Goal: Information Seeking & Learning: Get advice/opinions

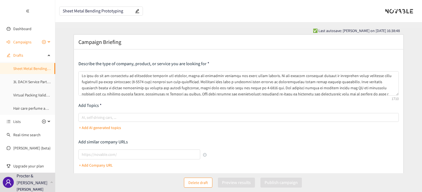
click at [23, 40] on span "Campaigns" at bounding box center [22, 41] width 18 height 11
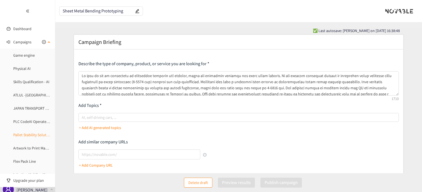
scroll to position [55, 0]
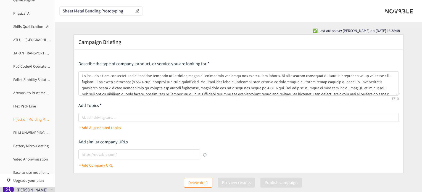
click at [30, 119] on link "Injection Molding Model" at bounding box center [32, 119] width 39 height 5
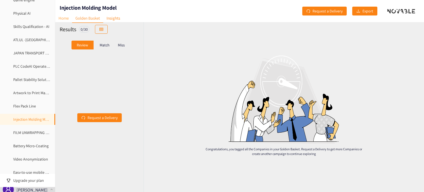
click at [64, 20] on link "Home" at bounding box center [63, 18] width 17 height 9
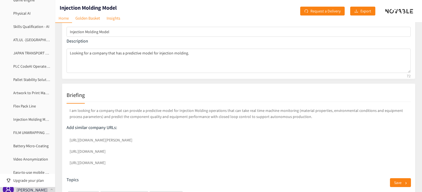
scroll to position [28, 0]
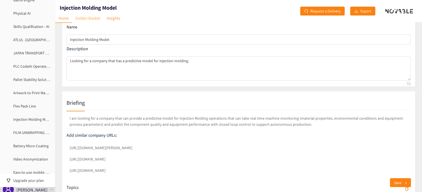
click at [92, 15] on link "Golden Basket" at bounding box center [87, 18] width 31 height 9
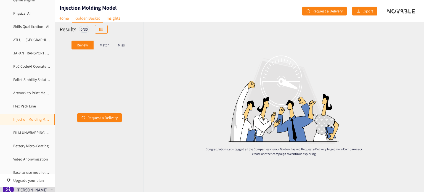
click at [107, 42] on div "Match" at bounding box center [105, 45] width 22 height 9
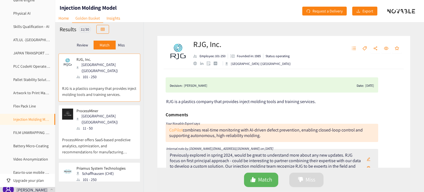
click at [175, 130] on link "CoPilot" at bounding box center [176, 130] width 14 height 6
click at [77, 47] on p "Review" at bounding box center [82, 45] width 11 height 4
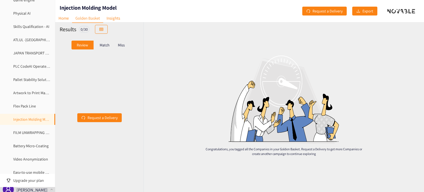
click at [105, 43] on p "Match" at bounding box center [105, 45] width 10 height 4
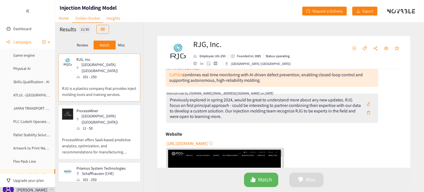
click at [48, 41] on icon at bounding box center [49, 41] width 3 height 0
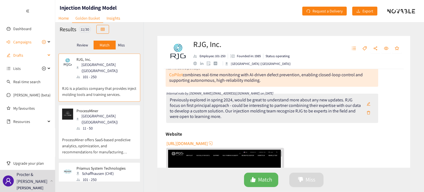
click at [39, 54] on span "Drafts" at bounding box center [29, 55] width 33 height 11
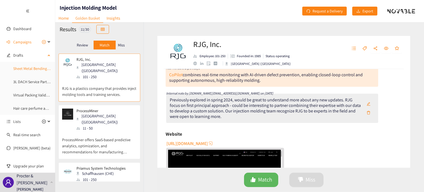
click at [34, 71] on link "Sheet Metal Bending Prototyping" at bounding box center [40, 68] width 54 height 5
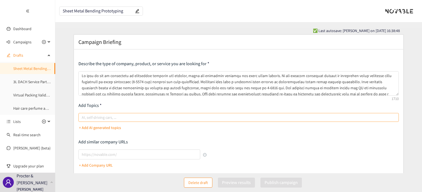
click at [103, 117] on div at bounding box center [236, 117] width 312 height 7
click at [83, 117] on input "AI, self-driving cars, ..." at bounding box center [82, 117] width 1 height 7
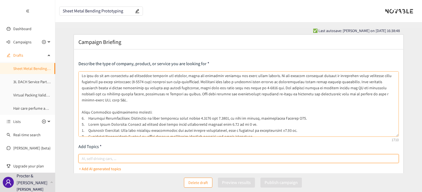
drag, startPoint x: 397, startPoint y: 94, endPoint x: 392, endPoint y: 127, distance: 33.0
click at [400, 133] on div "Describe the type of company, product, or service you are looking for Add Topic…" at bounding box center [238, 169] width 329 height 241
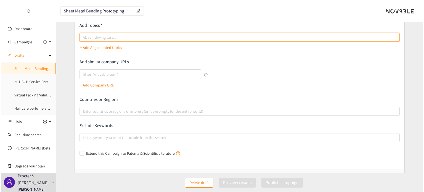
scroll to position [89, 0]
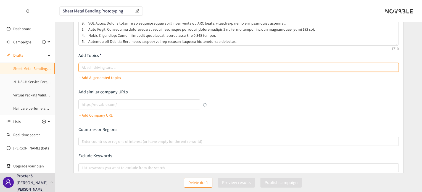
click at [93, 65] on div at bounding box center [236, 67] width 312 height 7
click at [83, 65] on input "AI, self-driving cars, ..." at bounding box center [82, 67] width 1 height 7
click at [95, 78] on p "+ Add AI generated topics" at bounding box center [100, 78] width 42 height 6
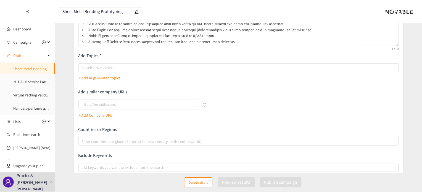
scroll to position [25, 0]
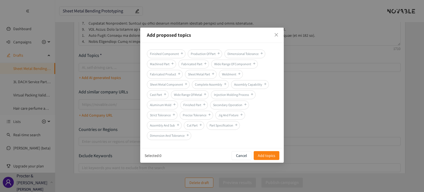
click at [203, 74] on span "Sheet Metal Part" at bounding box center [201, 74] width 32 height 9
click at [203, 53] on span "Production Of Part" at bounding box center [205, 53] width 35 height 9
drag, startPoint x: 268, startPoint y: 154, endPoint x: 264, endPoint y: 151, distance: 4.9
click at [267, 154] on span "Add topics" at bounding box center [266, 155] width 17 height 6
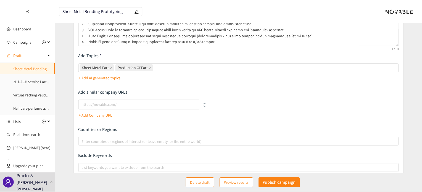
scroll to position [31, 0]
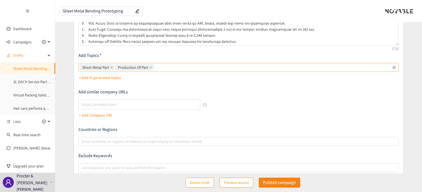
click at [183, 67] on div "Sheet Metal Part Production Of Part" at bounding box center [236, 68] width 312 height 8
click at [156, 67] on input "Sheet Metal Part Production Of Part" at bounding box center [155, 67] width 1 height 7
type input "Prototyping"
click at [152, 82] on div "Describe the type of company, product, or service you are looking for Add Topic…" at bounding box center [238, 80] width 320 height 216
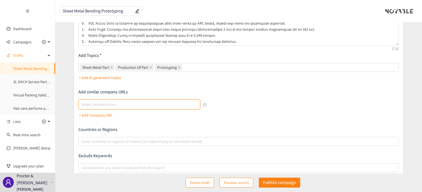
click at [154, 104] on input "lookalikes url" at bounding box center [139, 104] width 122 height 10
click at [241, 102] on div "Describe the type of company, product, or service you are looking for Add Topic…" at bounding box center [238, 80] width 320 height 216
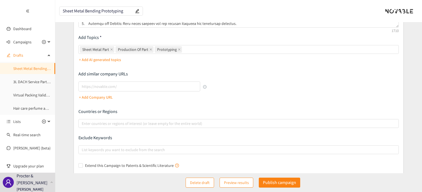
scroll to position [116, 0]
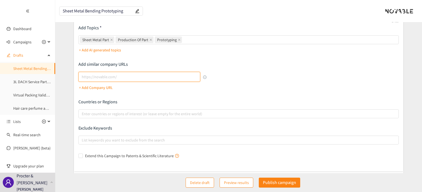
click at [99, 76] on input "lookalikes url" at bounding box center [139, 77] width 122 height 10
click at [243, 115] on div at bounding box center [236, 113] width 312 height 7
click at [83, 115] on input "Enter countries or regions of interest (or leave empty for the entire world)" at bounding box center [82, 113] width 1 height 7
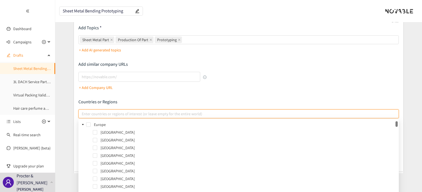
click at [231, 75] on div "Describe the type of company, product, or service you are looking for Add Topic…" at bounding box center [238, 52] width 320 height 216
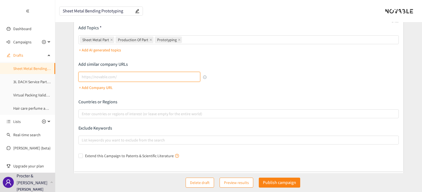
click at [91, 75] on input "lookalikes url" at bounding box center [139, 77] width 122 height 10
click at [246, 70] on div "Describe the type of company, product, or service you are looking for Add Topic…" at bounding box center [238, 52] width 320 height 216
click at [33, 69] on link "Sheet Metal Bending Prototyping" at bounding box center [40, 68] width 54 height 5
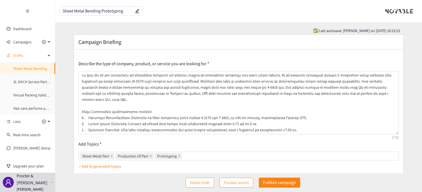
scroll to position [0, 0]
drag, startPoint x: 129, startPoint y: 11, endPoint x: 0, endPoint y: -1, distance: 129.3
click at [0, 0] on html "We value your privacy We use cookies to enhance your browsing experience, serve…" at bounding box center [211, 96] width 422 height 192
click at [302, 18] on header "Sheet Metal Bending Prototyping" at bounding box center [238, 11] width 367 height 22
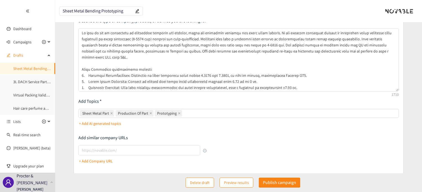
scroll to position [144, 0]
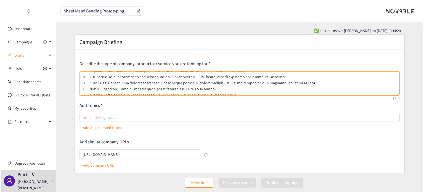
scroll to position [69, 0]
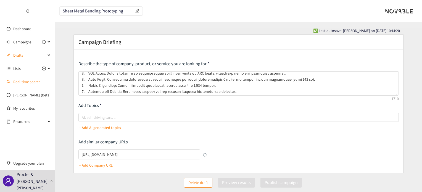
click at [18, 83] on link "Real-time search" at bounding box center [26, 81] width 27 height 5
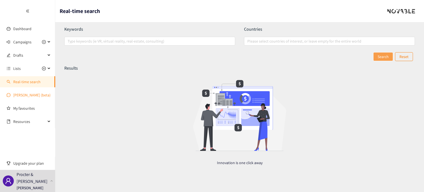
click at [24, 96] on link "[PERSON_NAME] (beta)" at bounding box center [31, 95] width 37 height 5
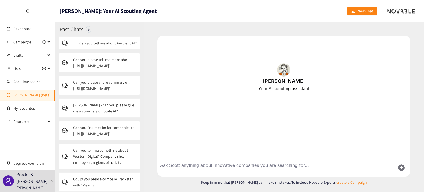
click at [261, 166] on textarea "Ask Scott anything about innovative companies you are searching for..." at bounding box center [274, 168] width 234 height 16
type textarea "Could you give me more info about Hailtec"
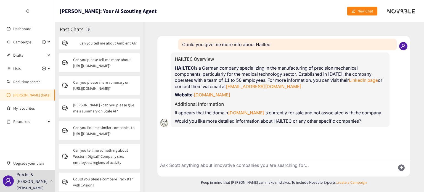
click at [30, 93] on link "[PERSON_NAME] (beta)" at bounding box center [31, 95] width 37 height 5
click at [29, 97] on link "[PERSON_NAME] (beta)" at bounding box center [31, 95] width 37 height 5
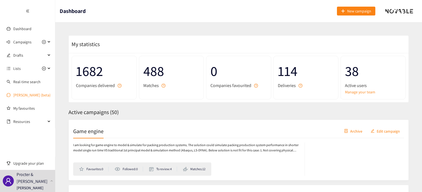
click at [22, 94] on link "[PERSON_NAME] (beta)" at bounding box center [31, 95] width 37 height 5
